Goal: Task Accomplishment & Management: Manage account settings

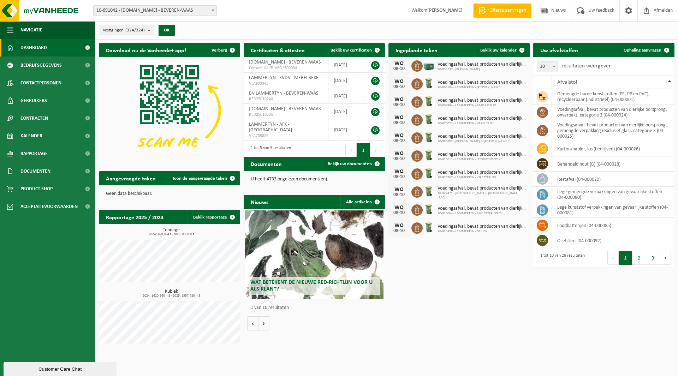
click at [147, 11] on span "10-691042 - [DOMAIN_NAME] - BEVEREN-WAAS" at bounding box center [155, 11] width 123 height 10
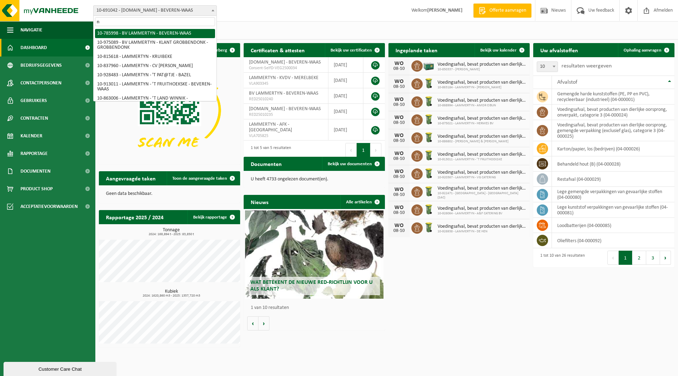
type input "n"
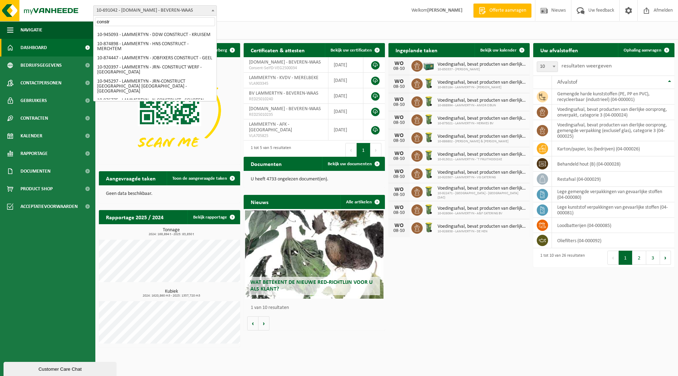
scroll to position [71, 0]
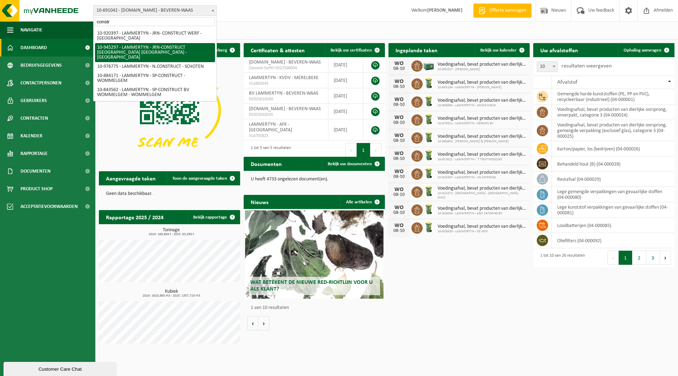
type input "constr"
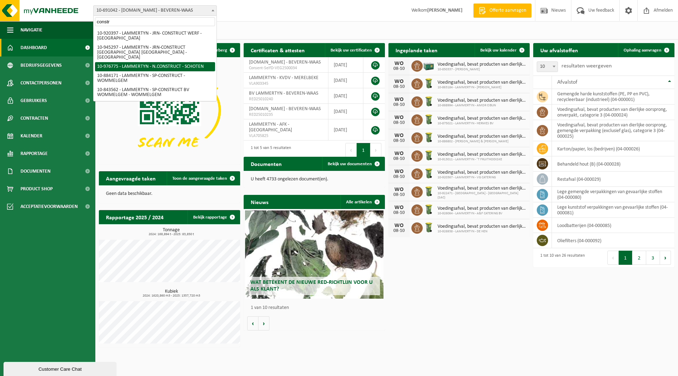
select select "159068"
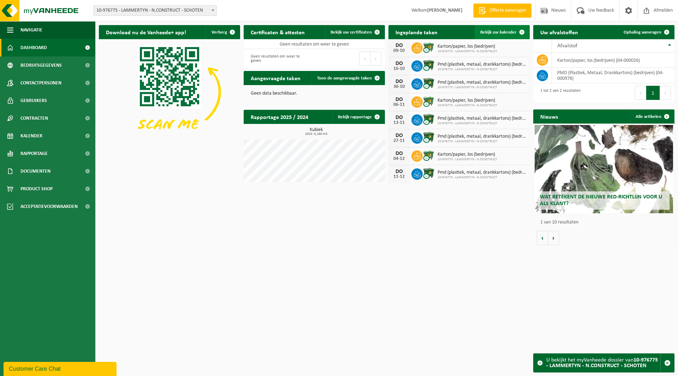
click at [494, 32] on span "Bekijk uw kalender" at bounding box center [498, 32] width 36 height 5
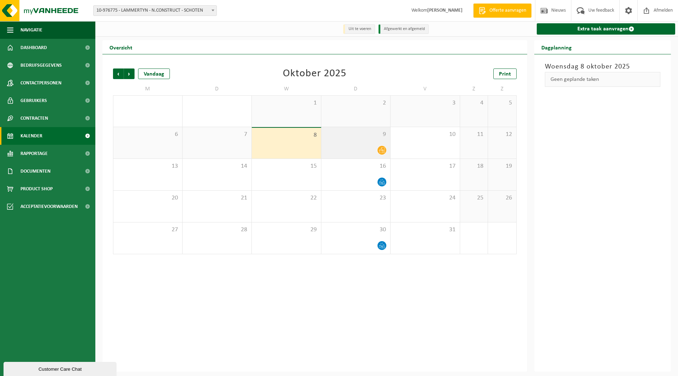
click at [358, 147] on div at bounding box center [356, 150] width 62 height 10
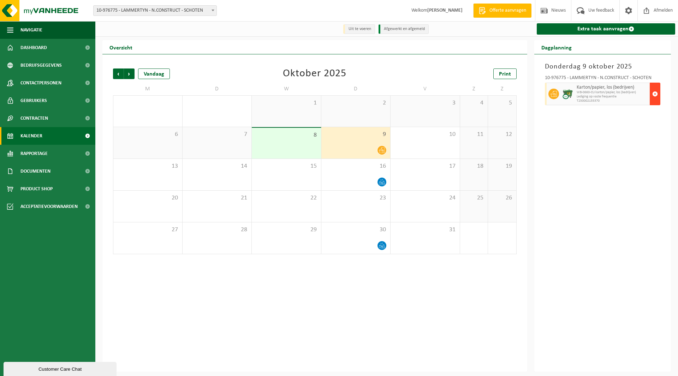
click at [656, 94] on span "button" at bounding box center [655, 94] width 6 height 14
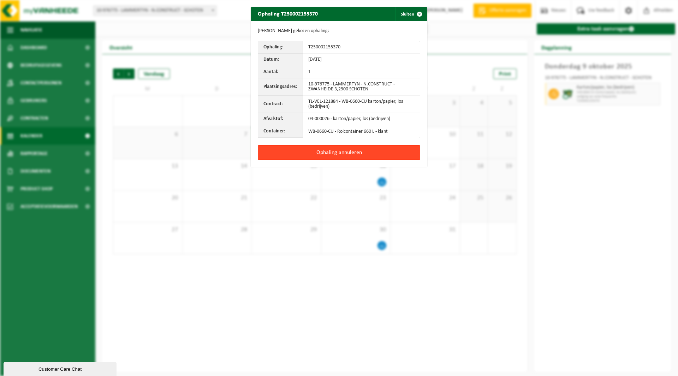
click at [340, 150] on button "Ophaling annuleren" at bounding box center [339, 152] width 162 height 15
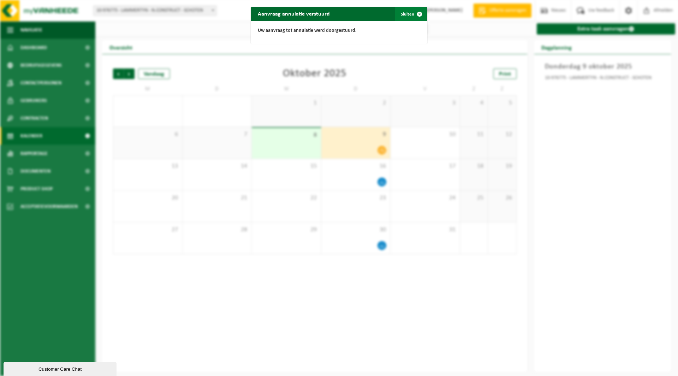
click at [412, 12] on span "button" at bounding box center [419, 14] width 14 height 14
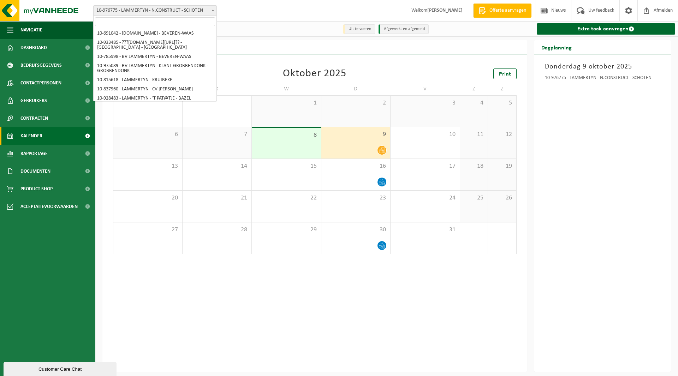
click at [134, 13] on span "10-976775 - LAMMERTYN - N.CONSTRUCT - SCHOTEN" at bounding box center [155, 11] width 123 height 10
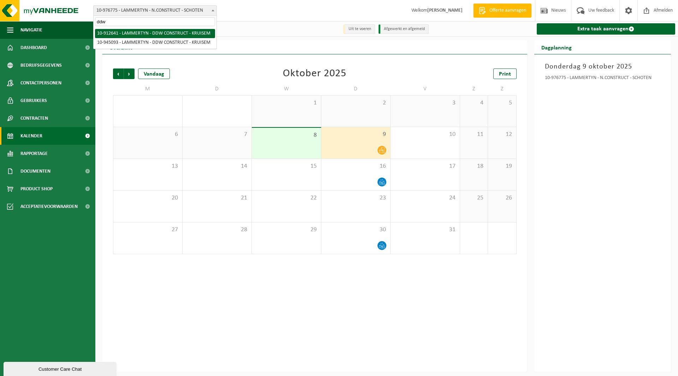
type input "ddw"
select select "125707"
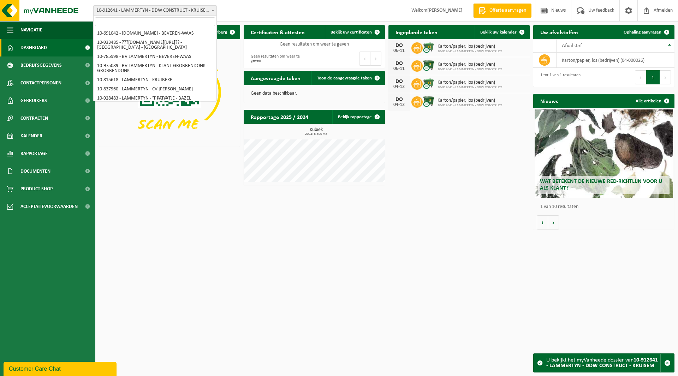
click at [127, 12] on span "10-912641 - LAMMERTYN - DDW CONSTRUCT - KRUISEM" at bounding box center [155, 11] width 123 height 10
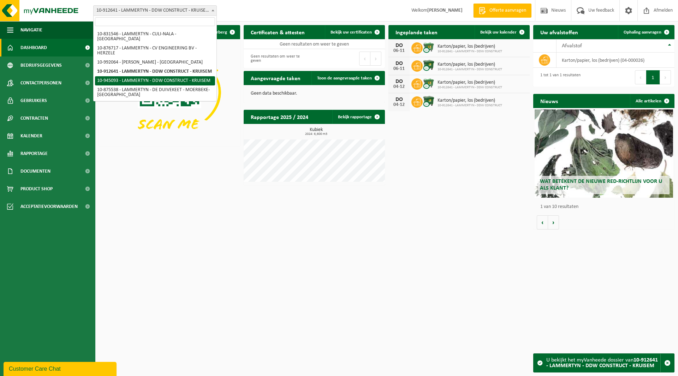
select select "141037"
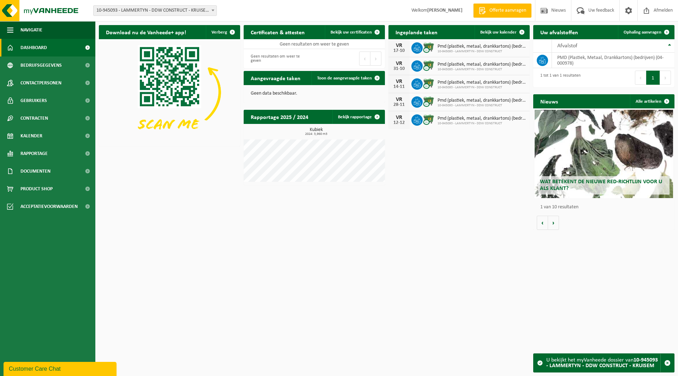
click at [167, 7] on span "10-945093 - LAMMERTYN - DDW CONSTRUCT - KRUISEM" at bounding box center [155, 11] width 123 height 10
type input "de sutter"
select select "162275"
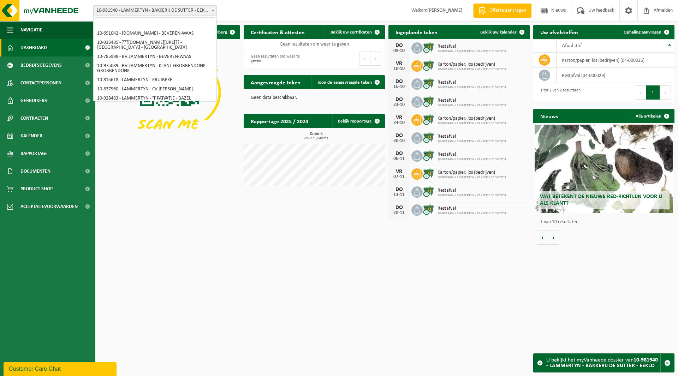
click at [162, 8] on span "10-981940 - LAMMERTYN - BAKKERIJ DE SUTTER - EEKLO" at bounding box center [155, 11] width 123 height 10
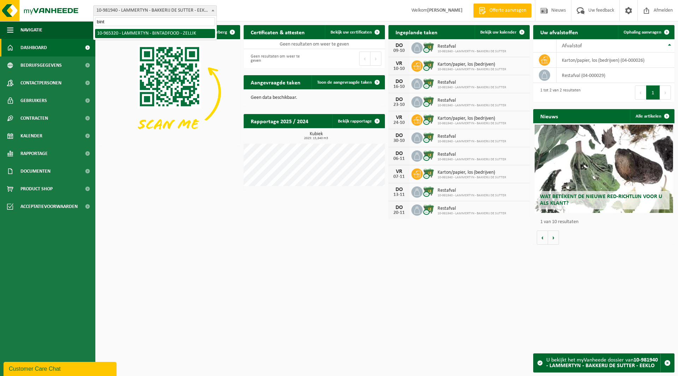
type input "bint"
select select "152245"
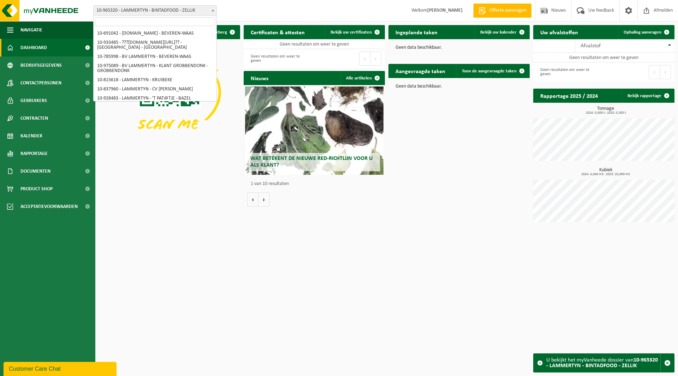
click at [154, 9] on span "10-965320 - LAMMERTYN - BINTADFOOD - ZELLIK" at bounding box center [155, 11] width 123 height 10
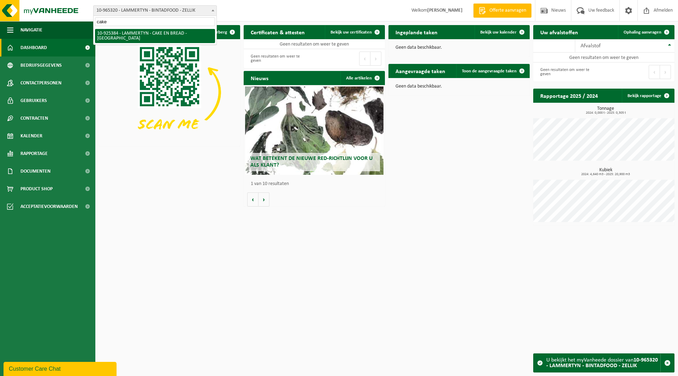
type input "cake"
select select "131856"
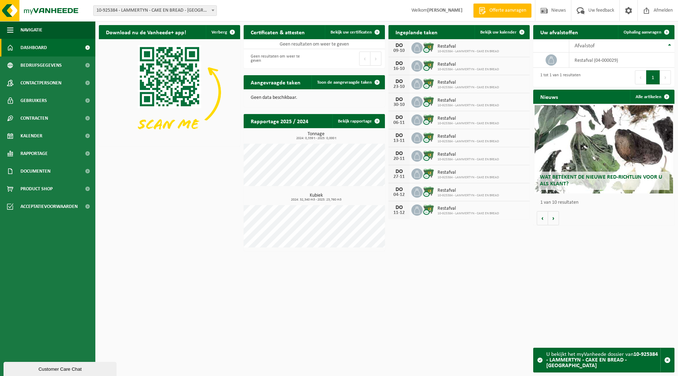
click at [131, 10] on span "10-925384 - LAMMERTYN - CAKE EN BREAD - [GEOGRAPHIC_DATA]" at bounding box center [155, 11] width 123 height 10
type input "chikara"
select select "141526"
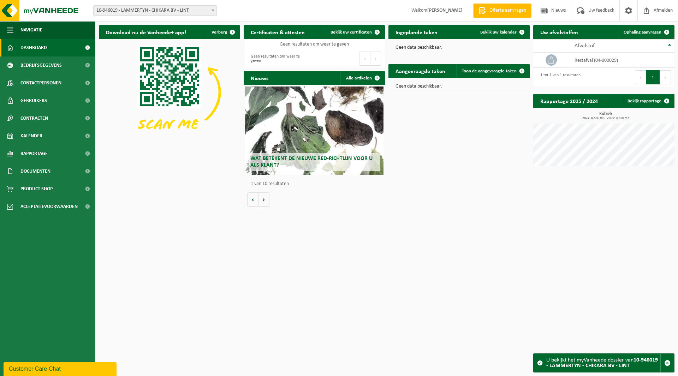
click at [150, 14] on span "10-946019 - LAMMERTYN - CHIKARA BV - LINT" at bounding box center [155, 11] width 123 height 10
type input "ibv g"
select select "163387"
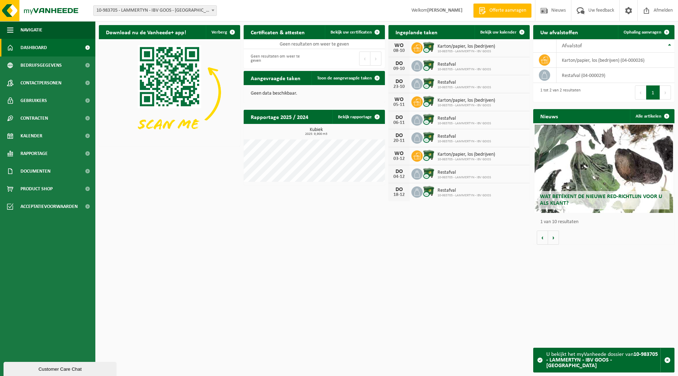
click at [154, 15] on span "10-983705 - LAMMERTYN - IBV GOOS - [GEOGRAPHIC_DATA]" at bounding box center [155, 11] width 123 height 10
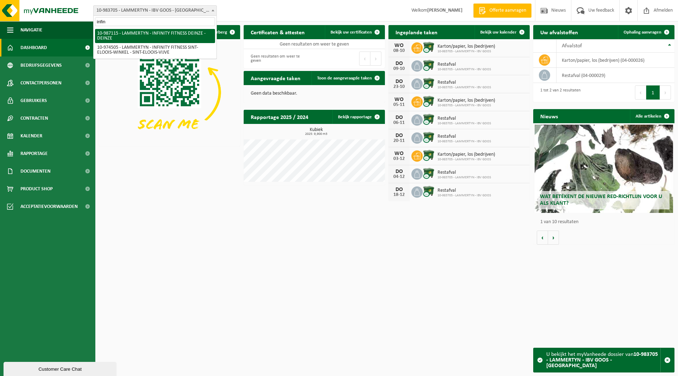
type input "infin"
select select "166959"
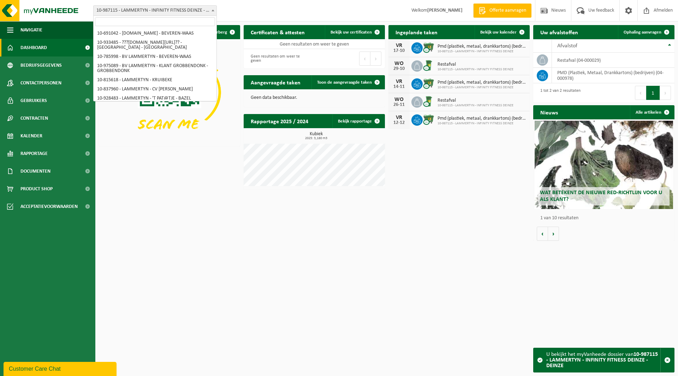
click at [171, 14] on span "10-987115 - LAMMERTYN - INFINITY FITNESS DEINZE - DEINZE" at bounding box center [155, 11] width 123 height 10
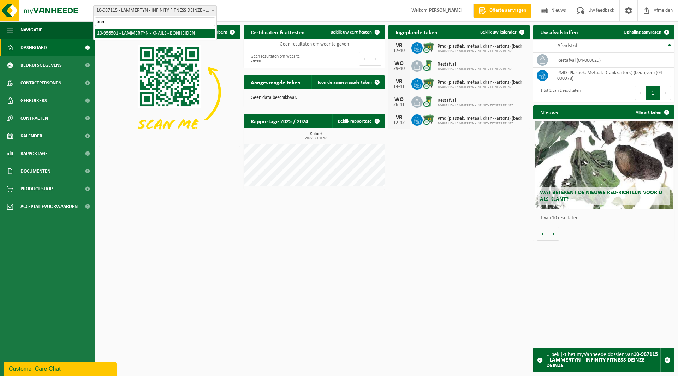
type input "knail"
select select "145385"
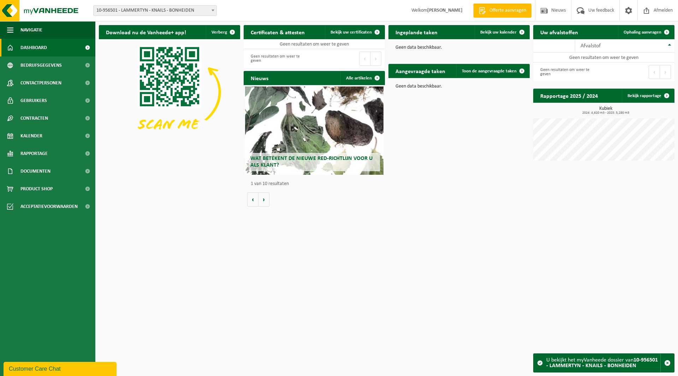
click at [140, 8] on span "10-956501 - LAMMERTYN - KNAILS - BONHEIDEN" at bounding box center [155, 11] width 123 height 10
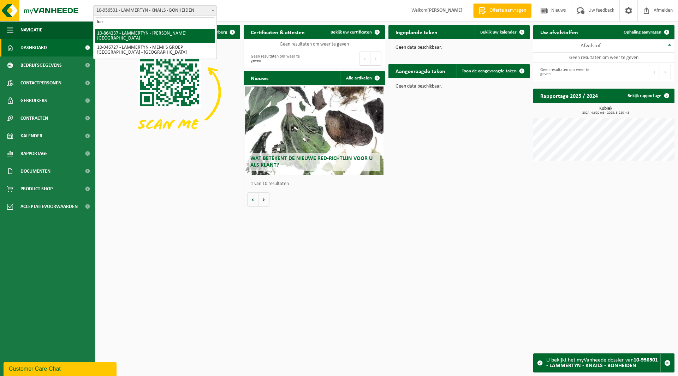
type input "luc"
select select "101929"
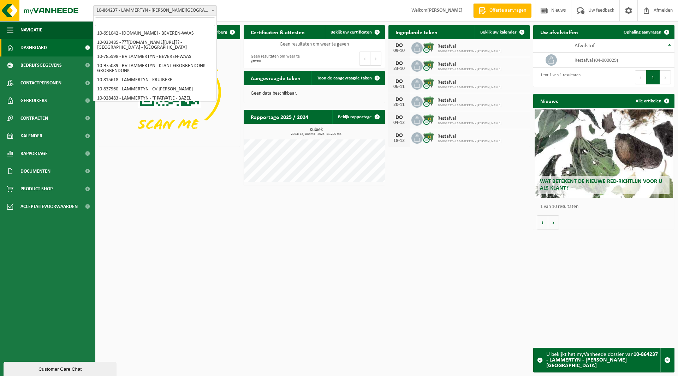
click at [144, 8] on span "10-864237 - LAMMERTYN - [PERSON_NAME][GEOGRAPHIC_DATA]" at bounding box center [155, 11] width 123 height 10
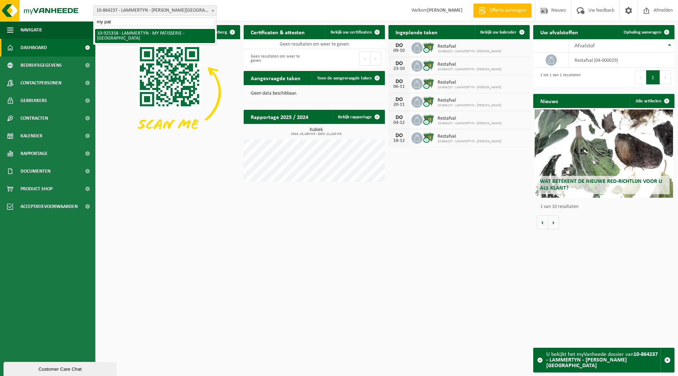
type input "my pat"
select select "131844"
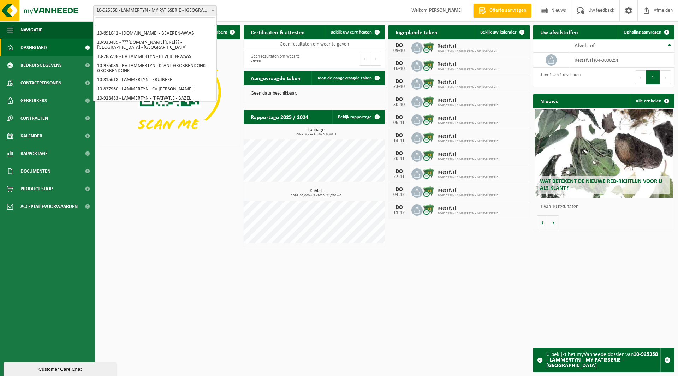
click at [140, 6] on span "10-925358 - LAMMERTYN - MY PATISSERIE - [GEOGRAPHIC_DATA]" at bounding box center [155, 11] width 123 height 10
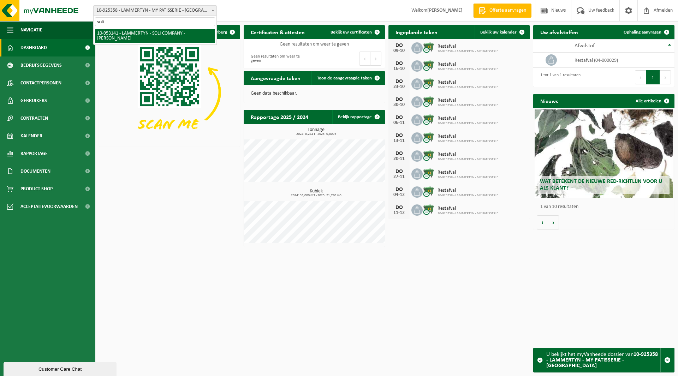
type input "soli"
select select "143515"
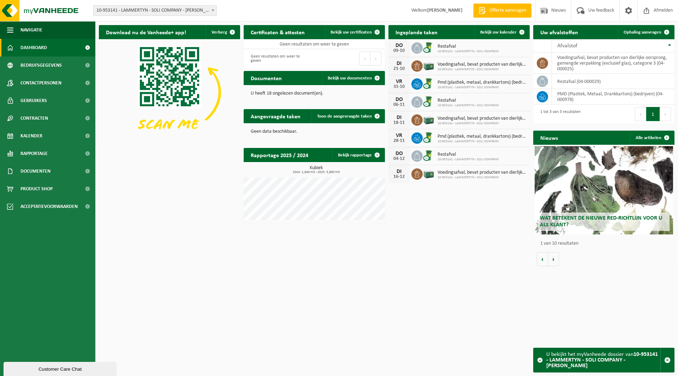
click at [175, 13] on span "10-953141 - LAMMERTYN - SOLI COMPANY - [PERSON_NAME]" at bounding box center [155, 11] width 123 height 10
type input "pedro"
select select "154485"
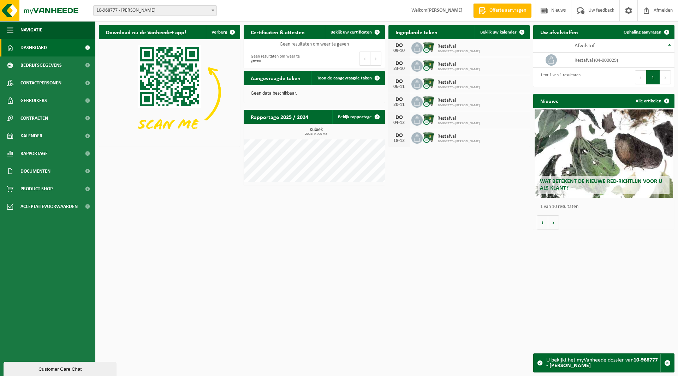
click at [133, 8] on span "10-968777 - [PERSON_NAME]" at bounding box center [155, 11] width 123 height 10
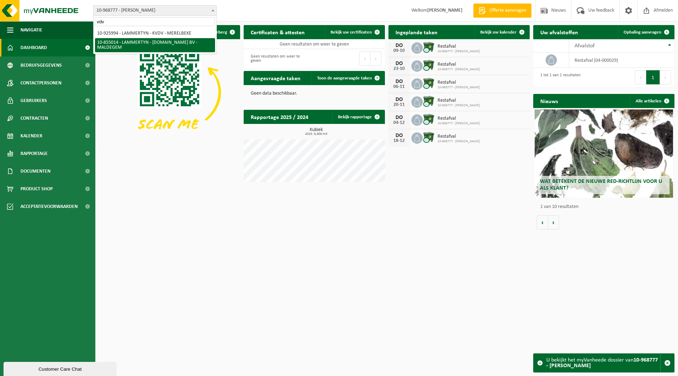
type input "vdv"
select select "98099"
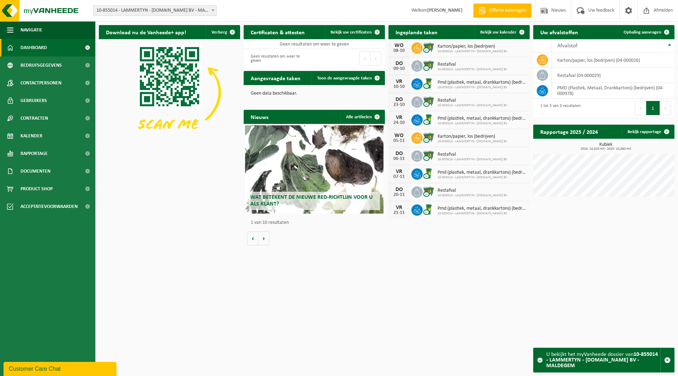
click at [142, 9] on span "10-855014 - LAMMERTYN - [DOMAIN_NAME] BV - MALDEGEM" at bounding box center [155, 11] width 123 height 10
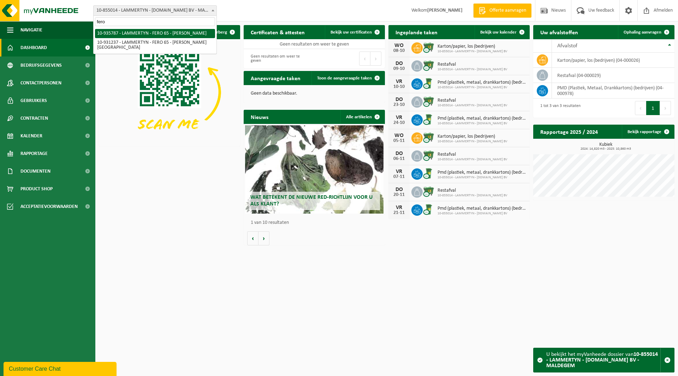
type input "fero"
select select "136784"
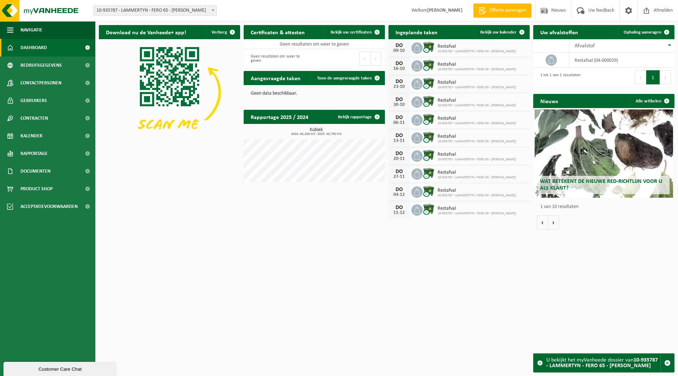
click at [149, 9] on span "10-935787 - LAMMERTYN - FERO 65 - [PERSON_NAME]" at bounding box center [155, 11] width 123 height 10
type input "jolim"
select select "143476"
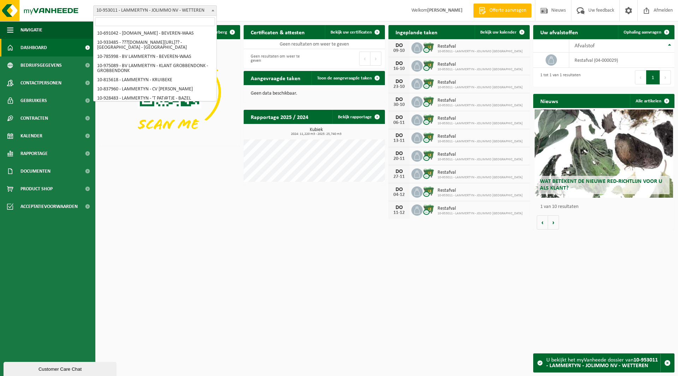
click at [149, 10] on span "10-953011 - LAMMERTYN - JOLIMMO NV - WETTEREN" at bounding box center [155, 11] width 123 height 10
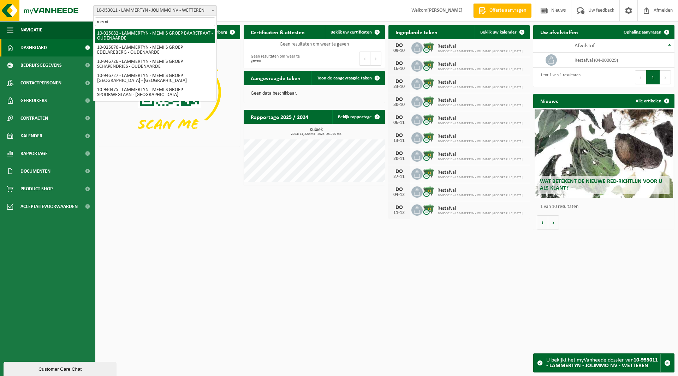
type input "memi"
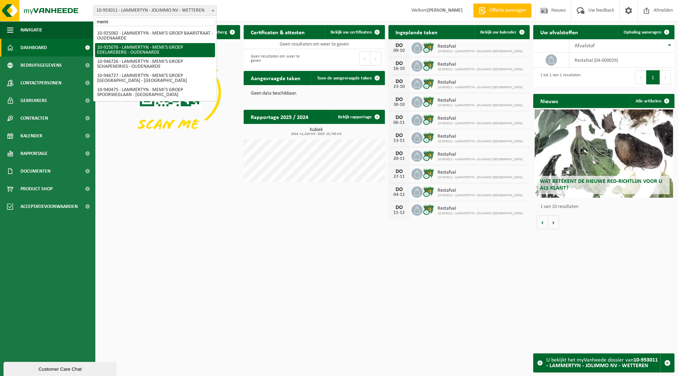
select select "131705"
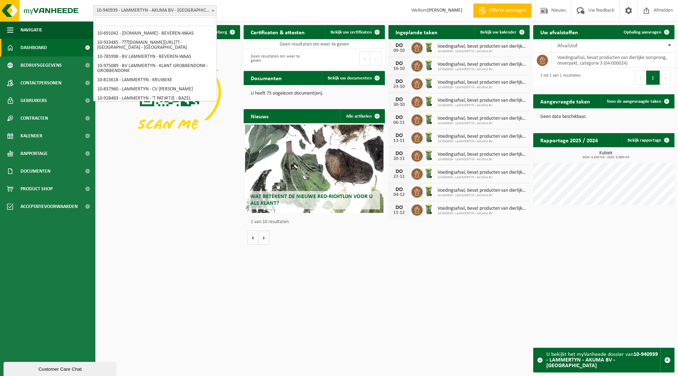
click at [148, 13] on span "10-940939 - LAMMERTYN - AKUMA BV - [GEOGRAPHIC_DATA]" at bounding box center [155, 11] width 123 height 10
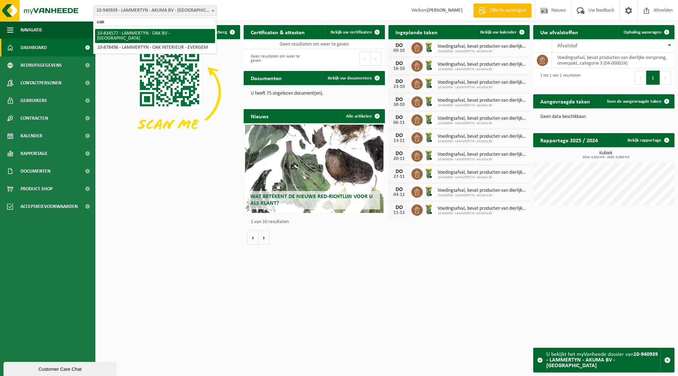
type input "oak"
select select "89899"
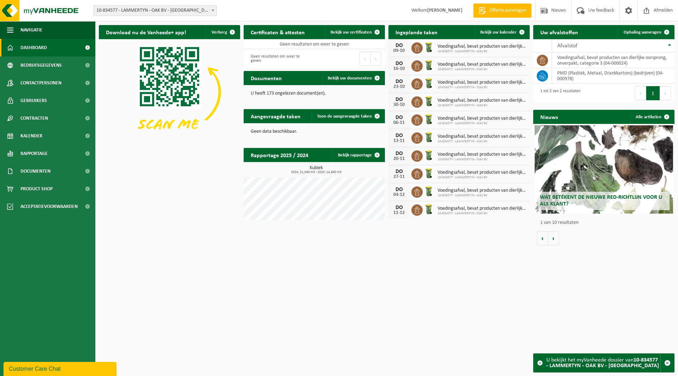
click at [144, 9] on span "10-834577 - LAMMERTYN - OAK BV - [GEOGRAPHIC_DATA]" at bounding box center [155, 11] width 123 height 10
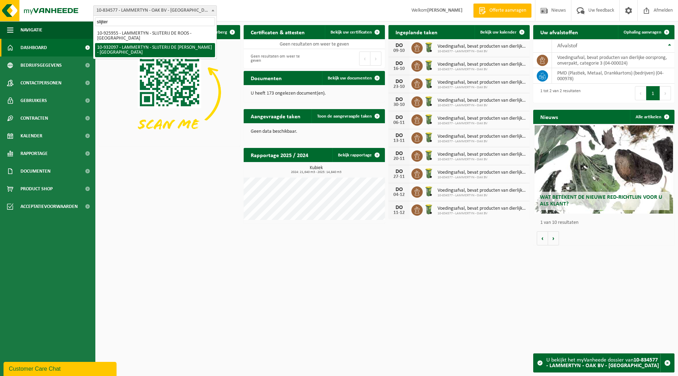
type input "slijter"
select select "135065"
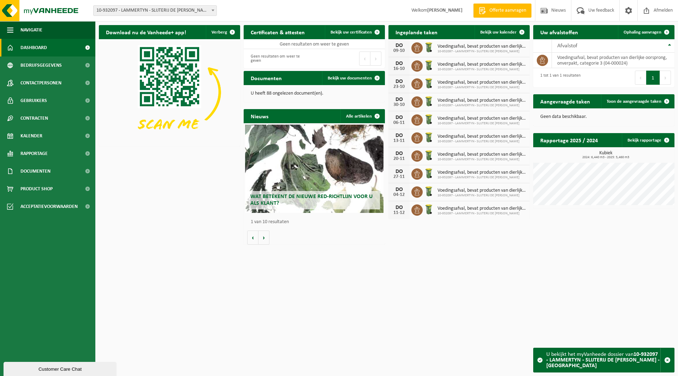
click at [147, 12] on span "10-932097 - LAMMERTYN - SLIJTERIJ DE [PERSON_NAME] - [GEOGRAPHIC_DATA]" at bounding box center [155, 11] width 123 height 10
type input "sylvester"
select select "110890"
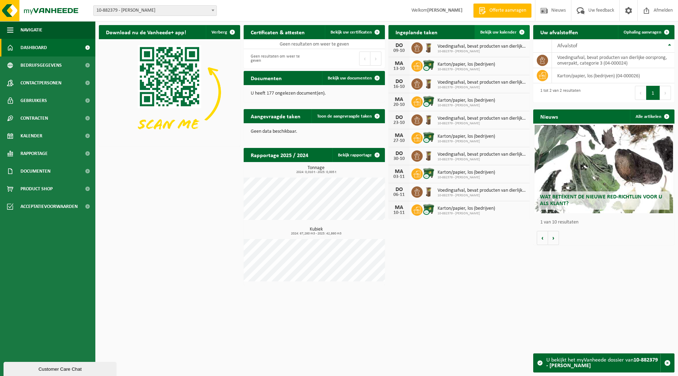
click at [509, 32] on span "Bekijk uw kalender" at bounding box center [498, 32] width 36 height 5
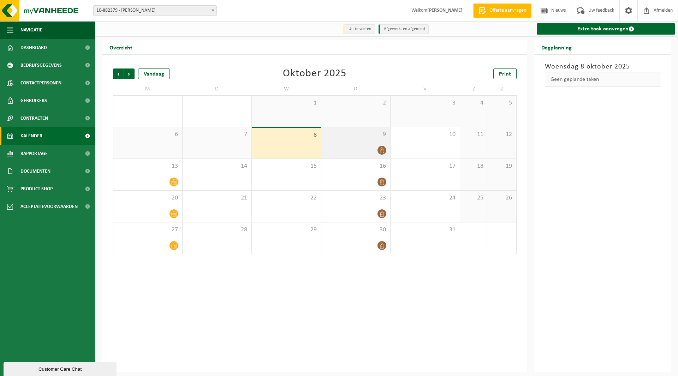
click at [363, 140] on div "9" at bounding box center [355, 142] width 69 height 31
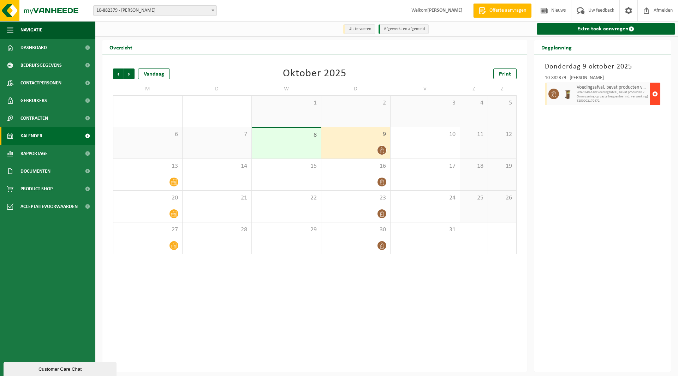
click at [651, 91] on button "button" at bounding box center [655, 94] width 11 height 23
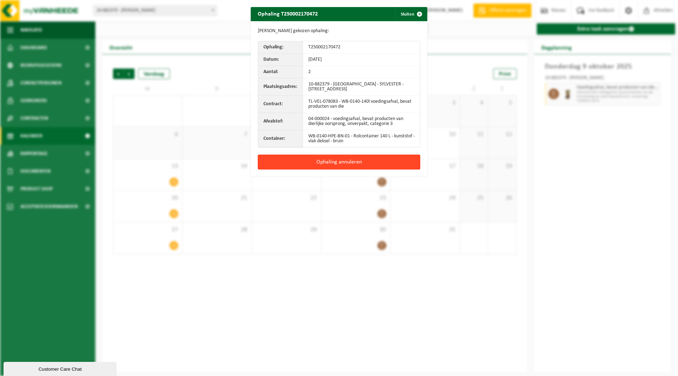
click at [352, 161] on button "Ophaling annuleren" at bounding box center [339, 162] width 162 height 15
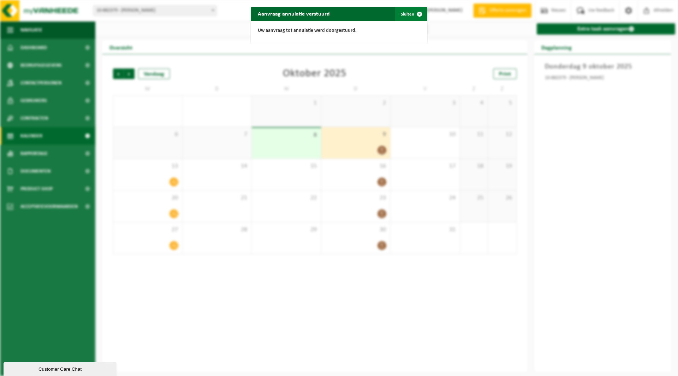
click at [397, 16] on button "Sluiten" at bounding box center [410, 14] width 31 height 14
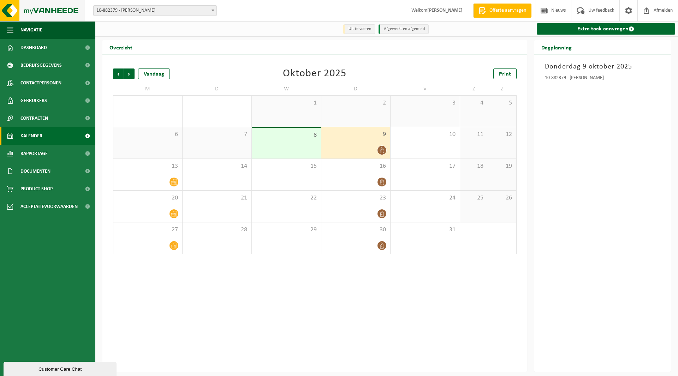
click at [35, 10] on img at bounding box center [42, 10] width 85 height 21
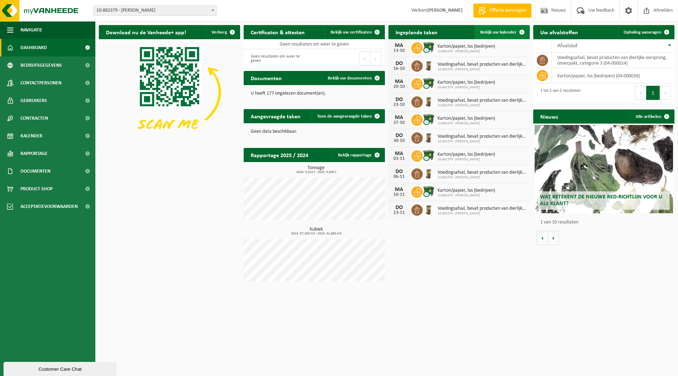
click at [497, 33] on span "Bekijk uw kalender" at bounding box center [498, 32] width 36 height 5
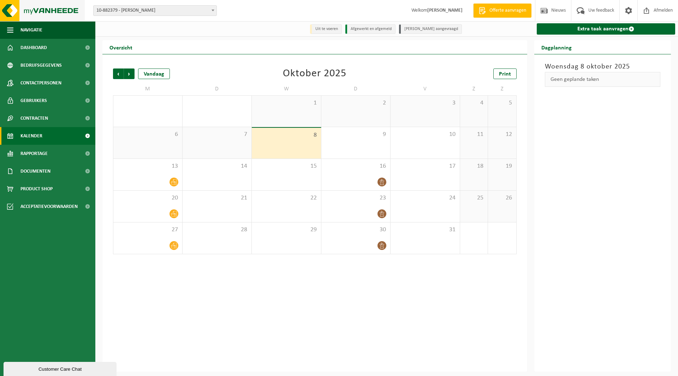
click at [32, 12] on img at bounding box center [42, 10] width 85 height 21
